Goal: Navigation & Orientation: Find specific page/section

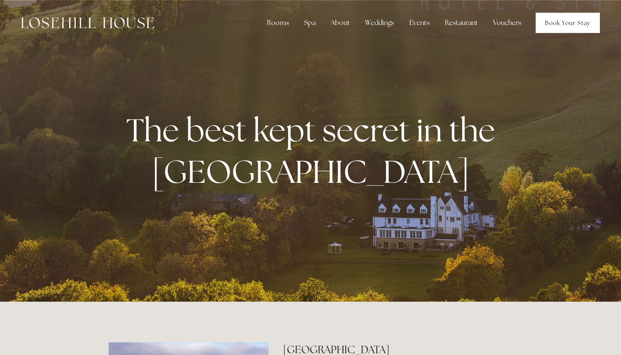
click at [563, 21] on link "Book Your Stay" at bounding box center [568, 23] width 64 height 20
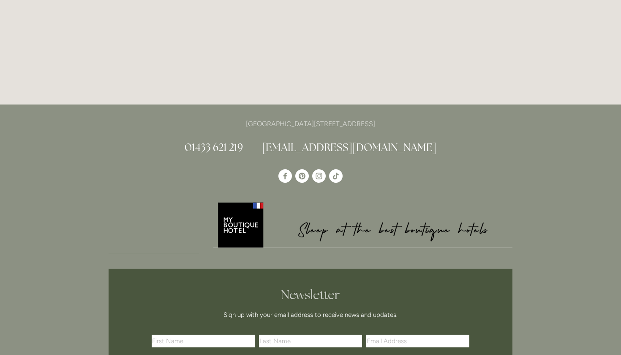
scroll to position [2310, 0]
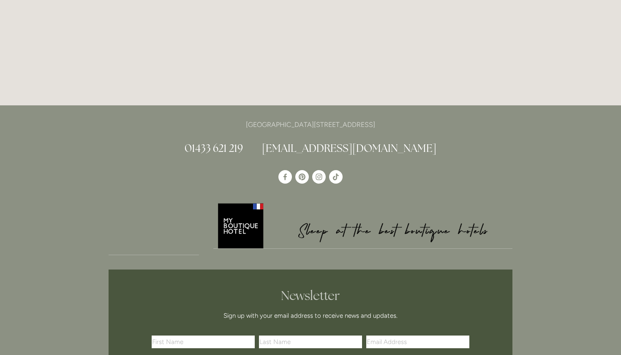
drag, startPoint x: 378, startPoint y: 74, endPoint x: 406, endPoint y: 74, distance: 27.9
click at [406, 119] on p "[GEOGRAPHIC_DATA][STREET_ADDRESS]" at bounding box center [311, 124] width 404 height 11
copy p "S33 6AF"
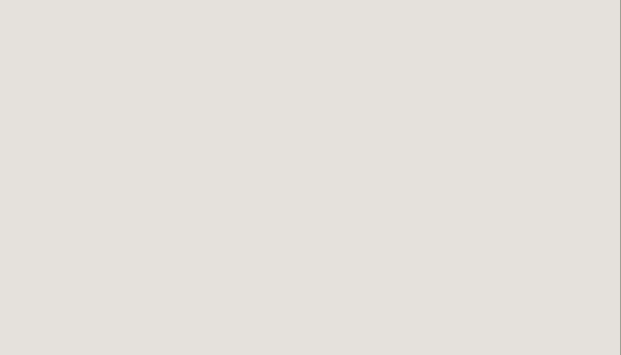
scroll to position [209, 0]
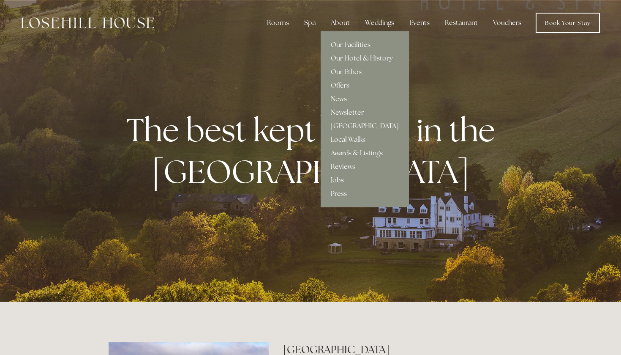
click at [341, 139] on link "Local Walks" at bounding box center [365, 140] width 88 height 14
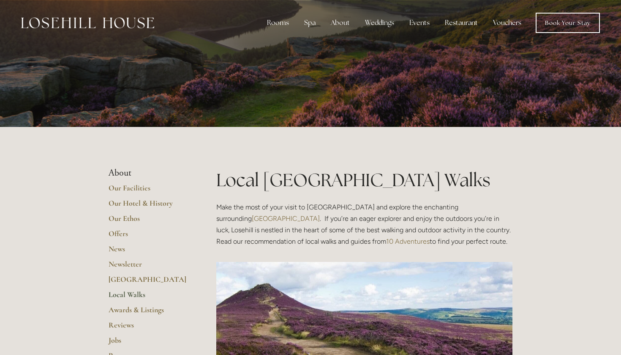
click at [513, 21] on link "Vouchers" at bounding box center [507, 22] width 42 height 17
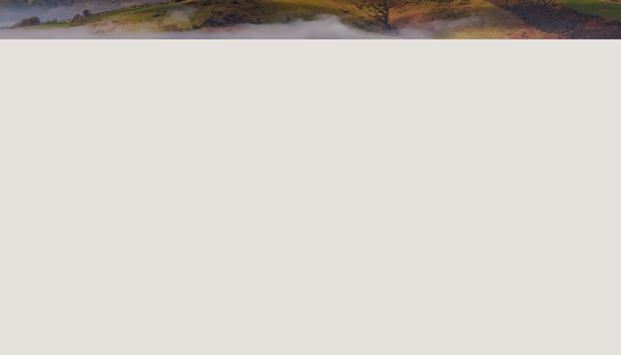
scroll to position [178, 0]
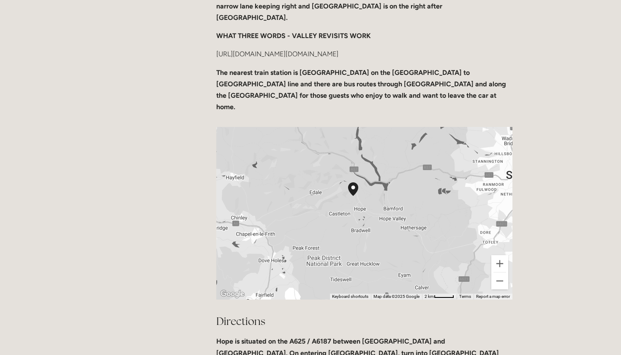
scroll to position [340, 0]
click at [371, 189] on div at bounding box center [364, 212] width 296 height 172
click at [500, 254] on button "Zoom in" at bounding box center [500, 262] width 17 height 17
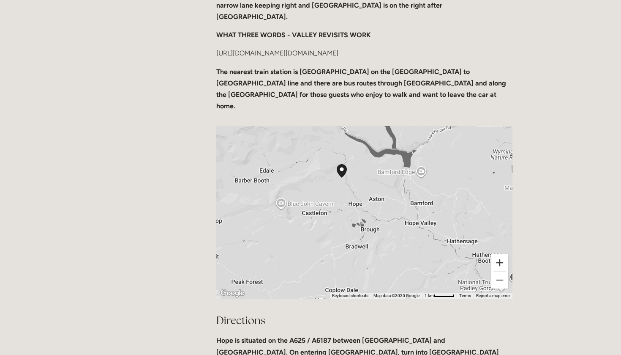
click at [500, 254] on button "Zoom in" at bounding box center [500, 262] width 17 height 17
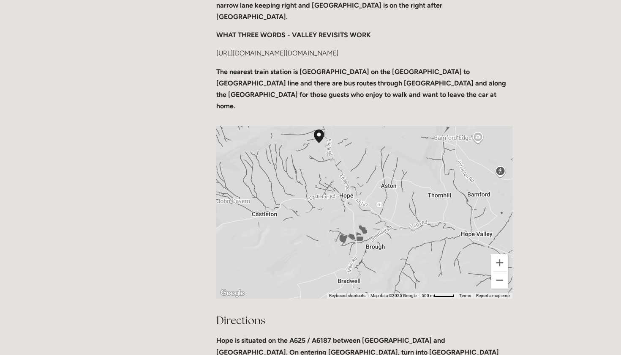
click at [498, 271] on button "Zoom out" at bounding box center [500, 279] width 17 height 17
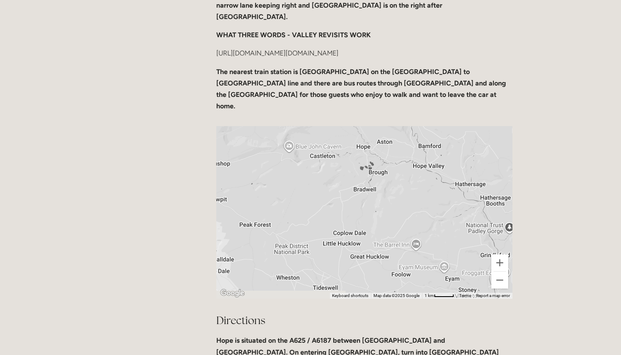
drag, startPoint x: 414, startPoint y: 238, endPoint x: 422, endPoint y: 176, distance: 61.8
click at [422, 176] on div at bounding box center [364, 212] width 296 height 172
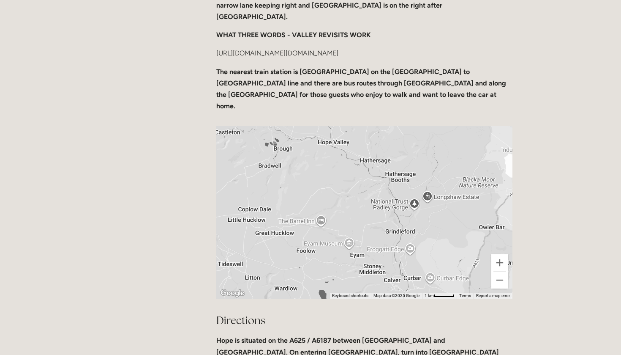
drag, startPoint x: 422, startPoint y: 172, endPoint x: 325, endPoint y: 150, distance: 99.7
click at [325, 150] on div at bounding box center [364, 212] width 296 height 172
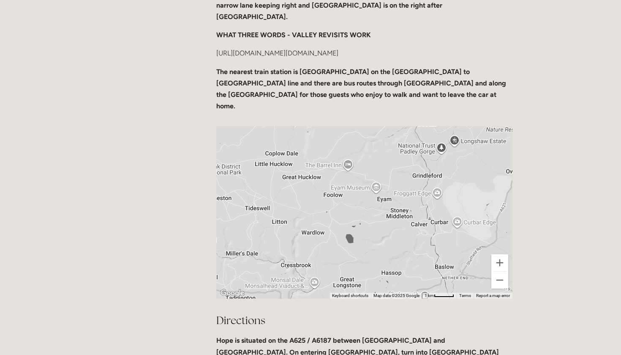
drag, startPoint x: 365, startPoint y: 197, endPoint x: 432, endPoint y: 157, distance: 77.1
click at [432, 157] on div at bounding box center [364, 212] width 296 height 172
